Goal: Navigation & Orientation: Find specific page/section

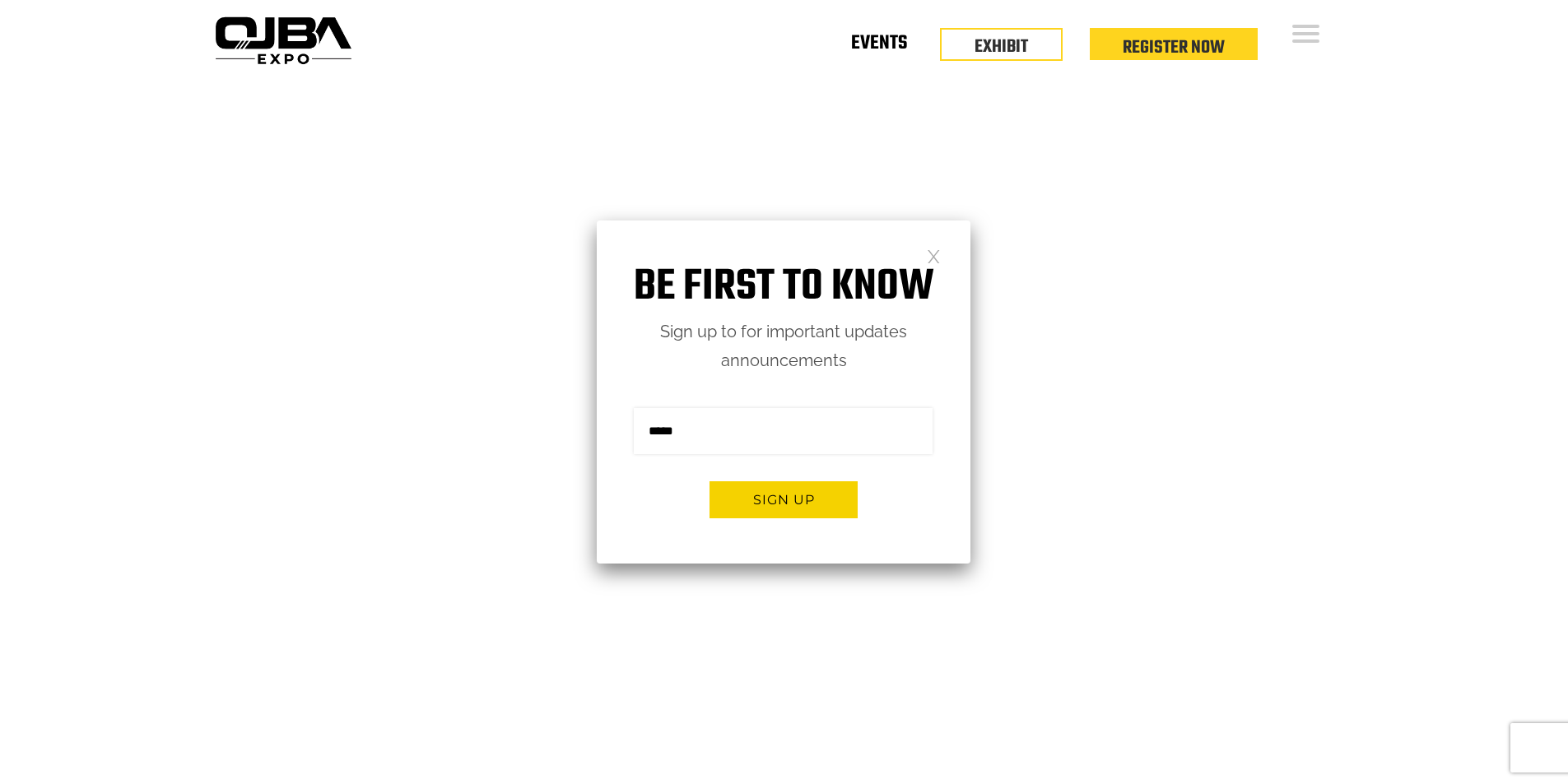
click at [875, 44] on link "Events" at bounding box center [879, 47] width 56 height 6
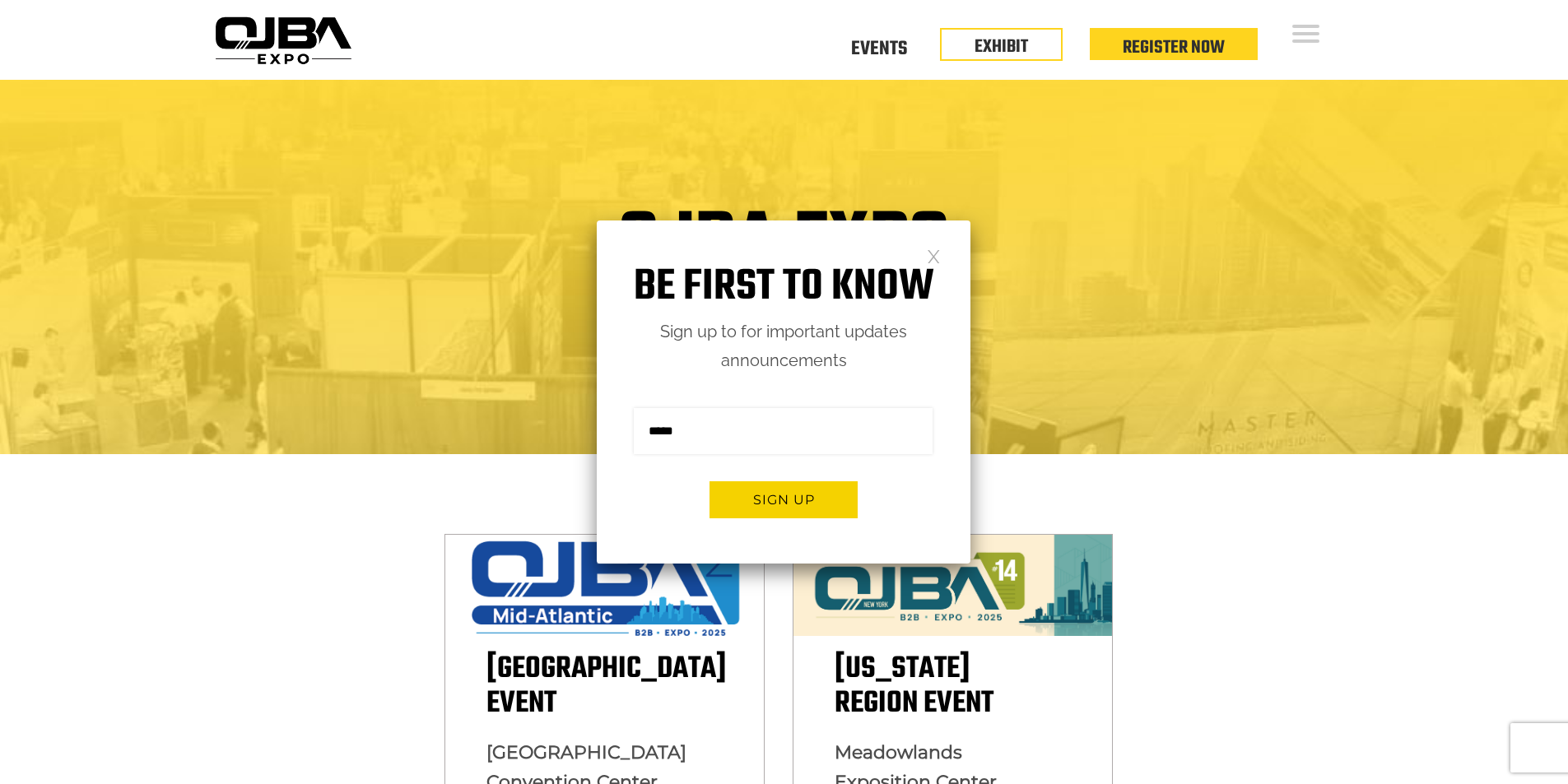
click at [940, 260] on div "Be first to know Sign up to for important updates announcements Sign me up for …" at bounding box center [783, 392] width 374 height 344
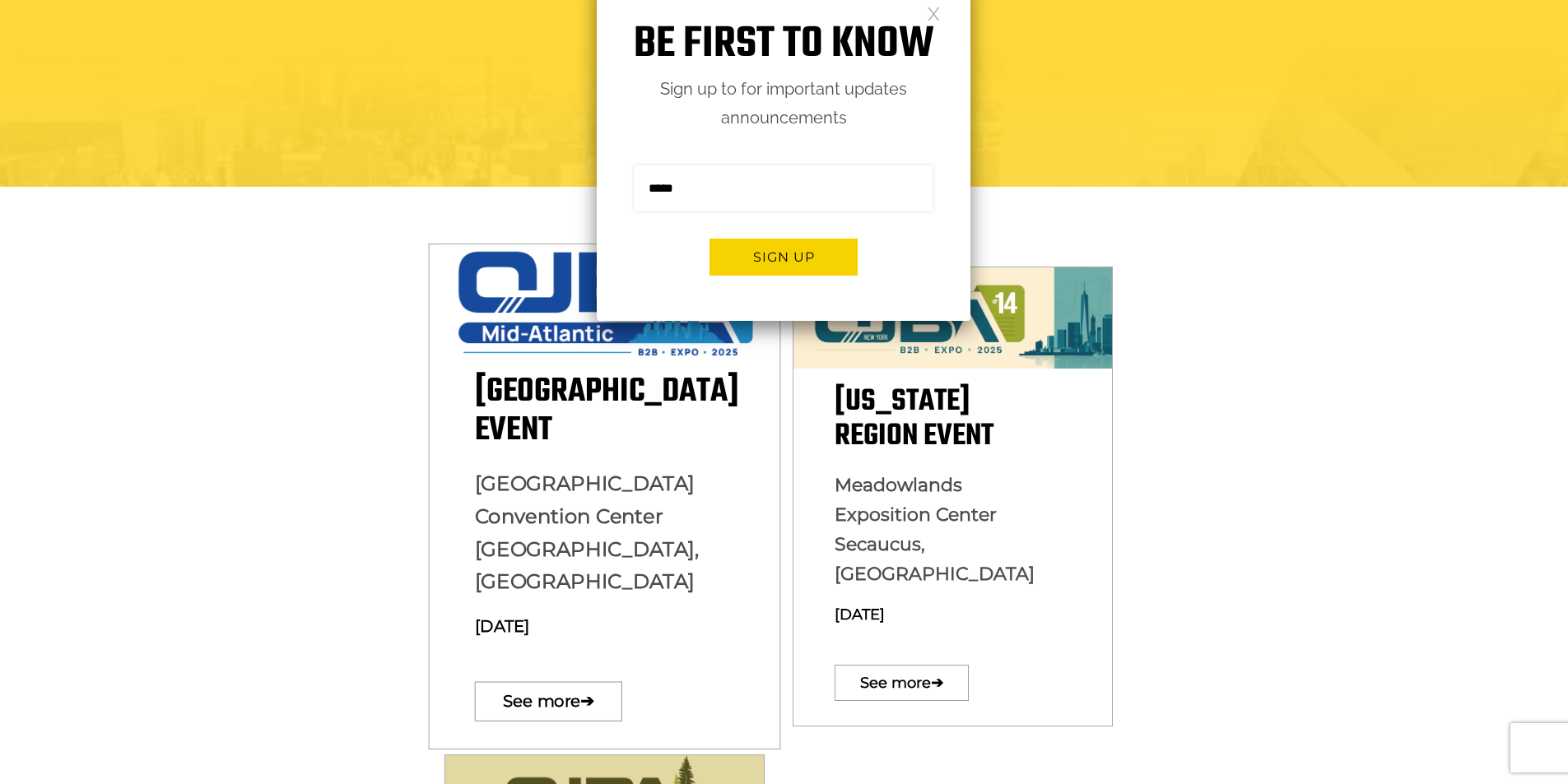
scroll to position [330, 0]
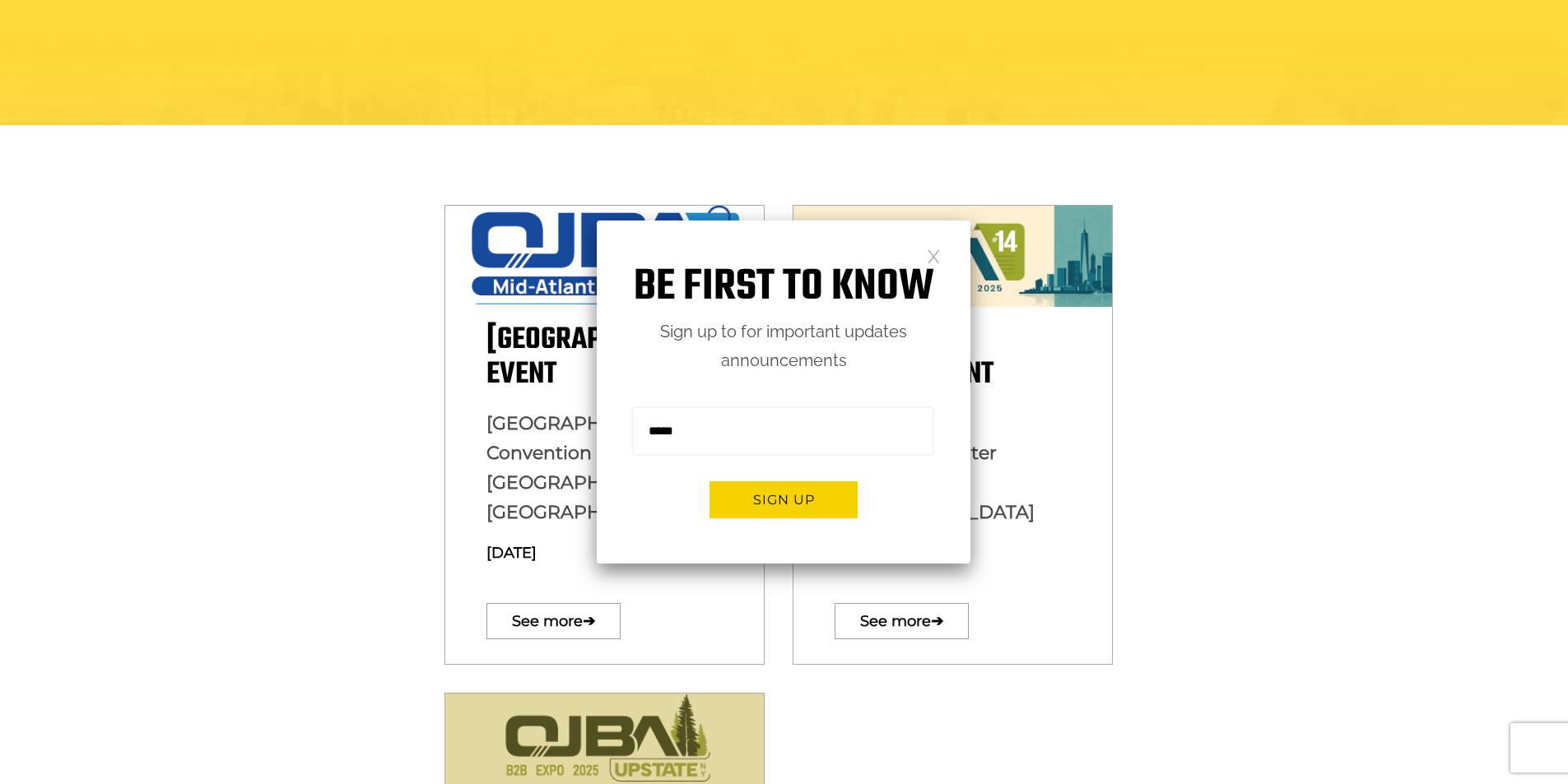
click at [928, 253] on link at bounding box center [933, 256] width 14 height 14
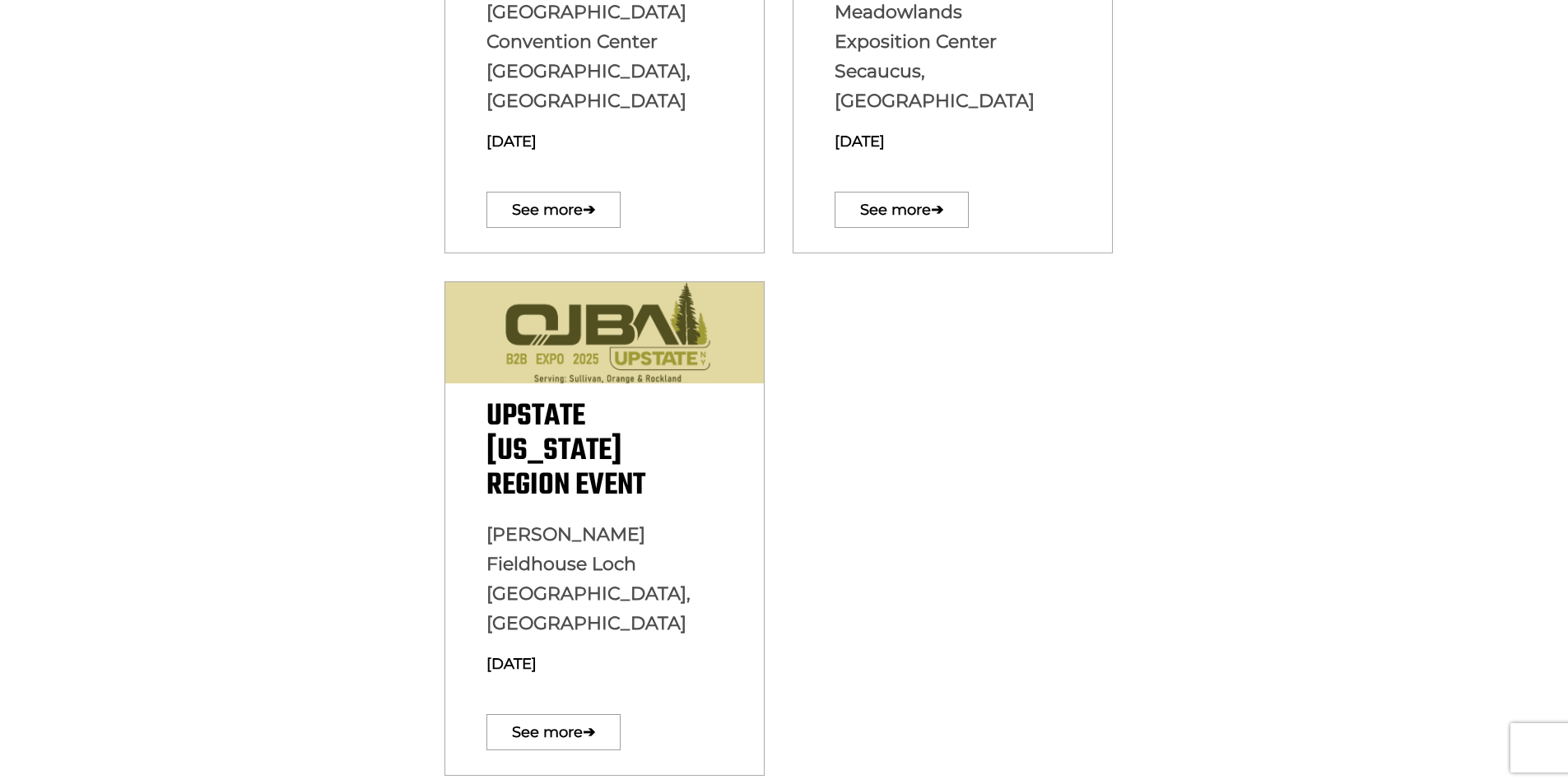
scroll to position [0, 0]
